Goal: Information Seeking & Learning: Learn about a topic

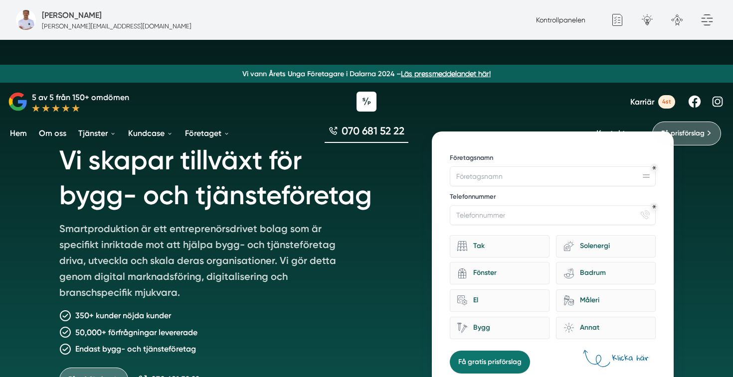
click at [643, 97] on span "Karriär" at bounding box center [642, 101] width 24 height 9
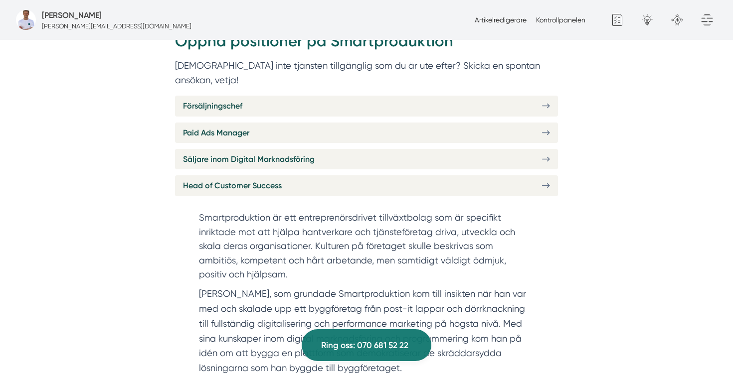
scroll to position [323, 0]
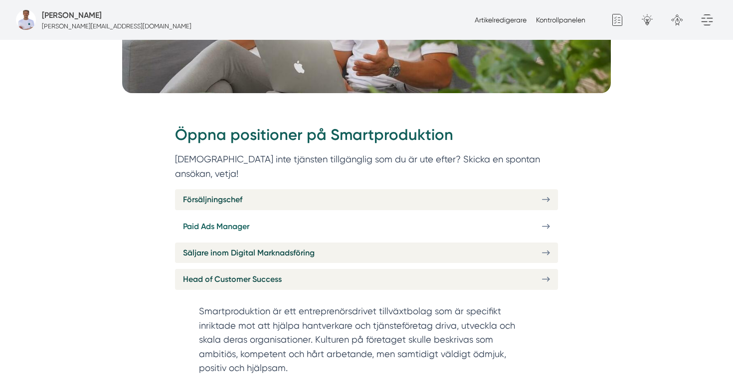
click at [328, 216] on link "Paid Ads Manager" at bounding box center [366, 226] width 383 height 20
